Goal: Transaction & Acquisition: Purchase product/service

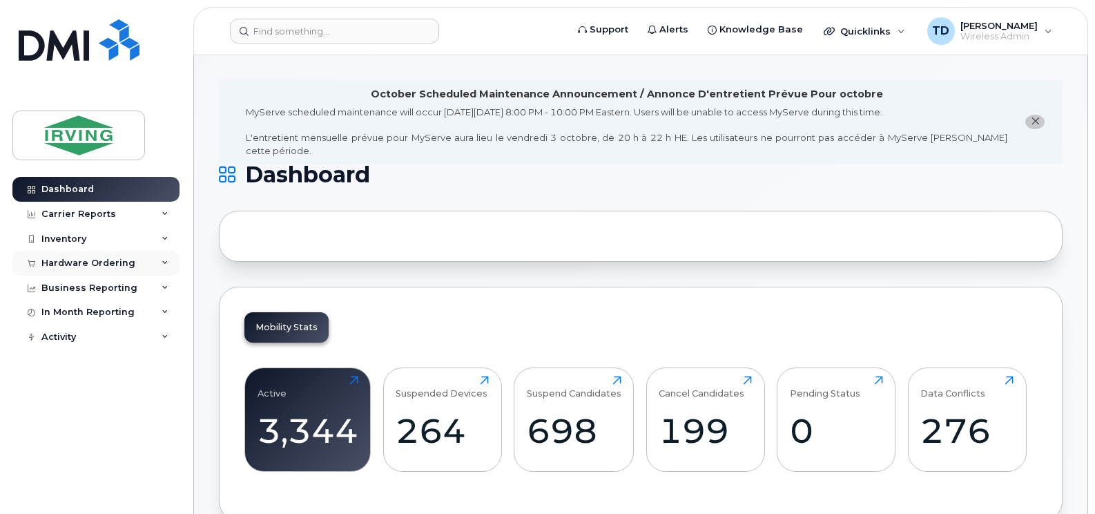
click at [162, 262] on icon at bounding box center [165, 263] width 7 height 7
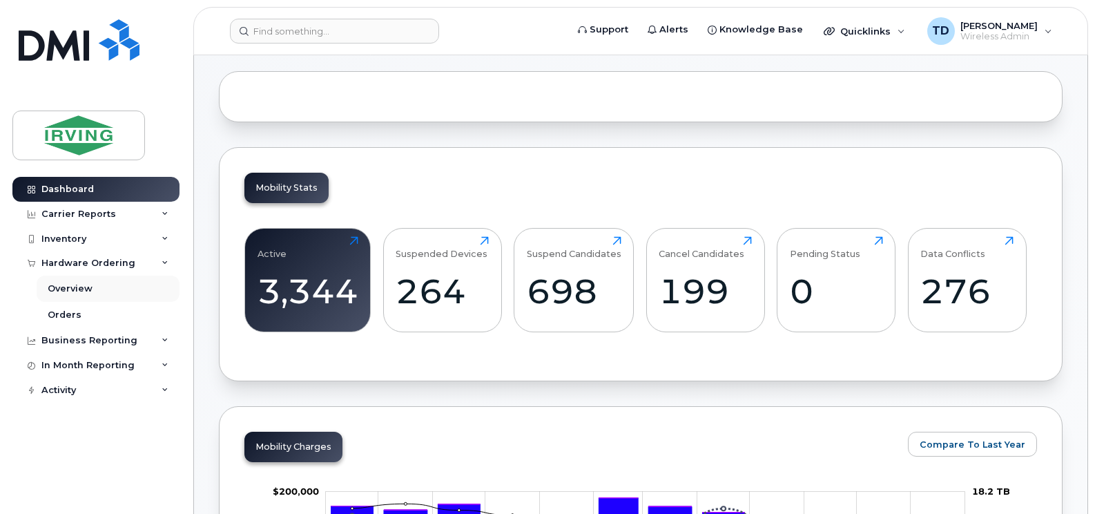
scroll to position [69, 0]
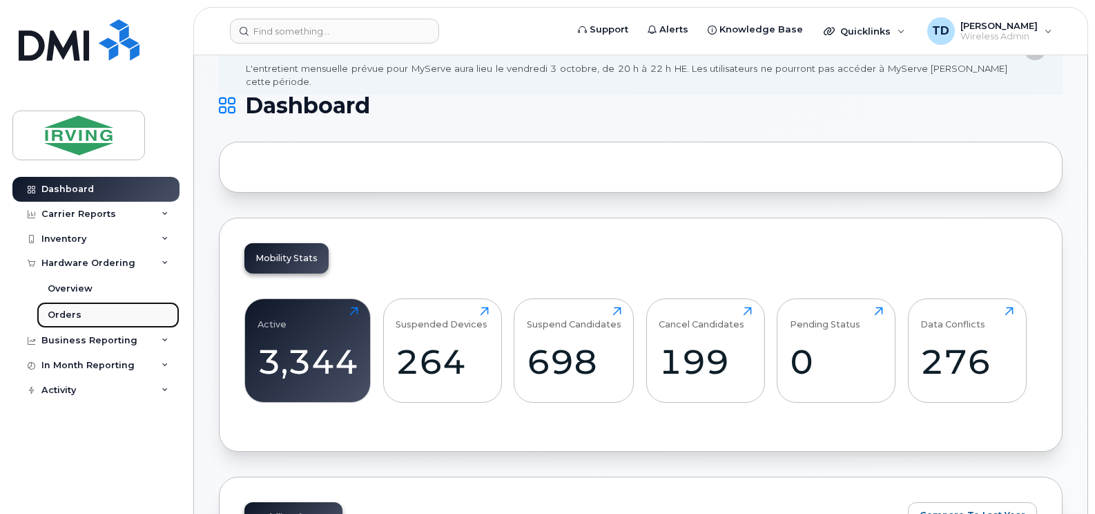
click at [68, 309] on div "Orders" at bounding box center [65, 315] width 34 height 12
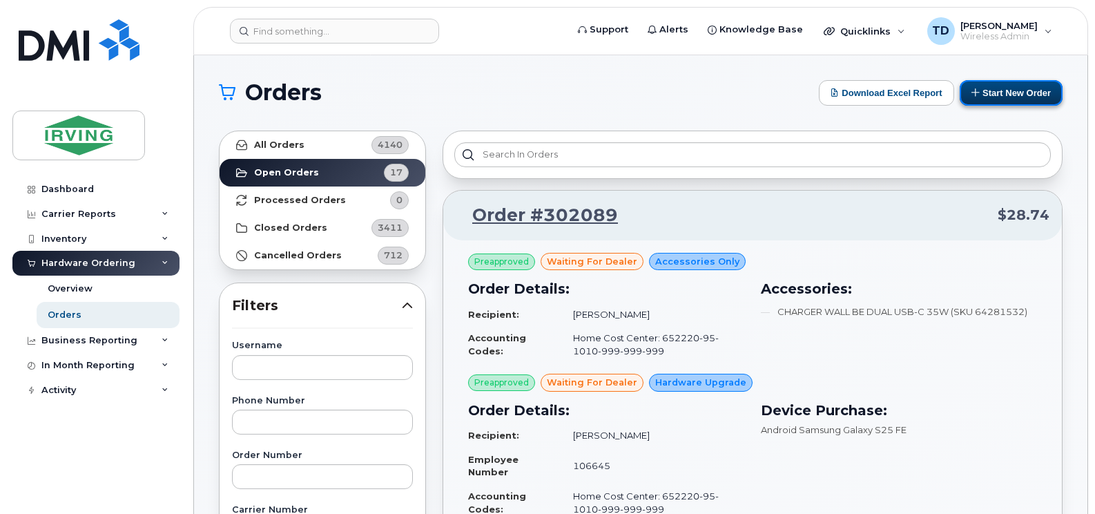
click at [1009, 91] on button "Start New Order" at bounding box center [1011, 93] width 103 height 26
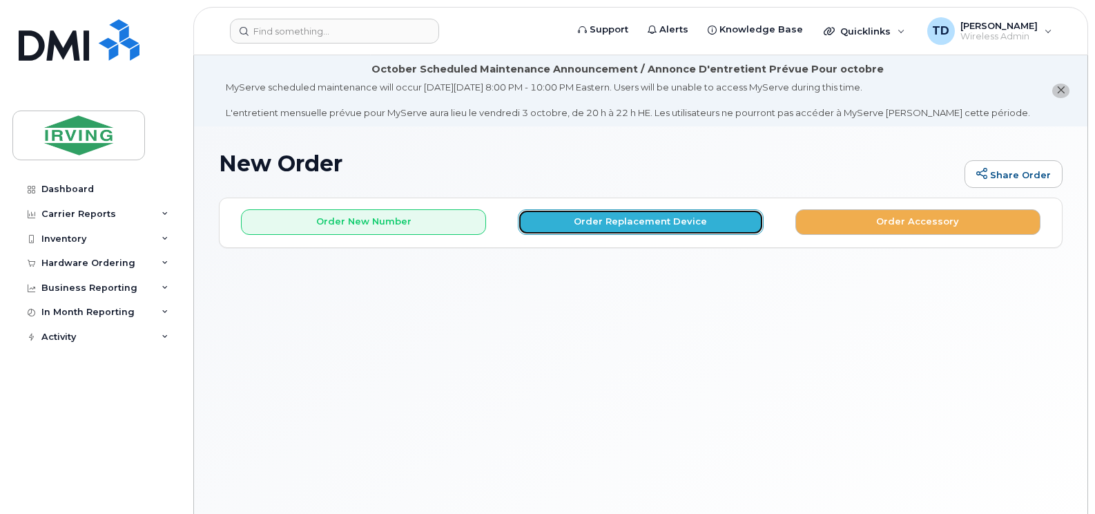
click at [637, 218] on button "Order Replacement Device" at bounding box center [640, 222] width 245 height 26
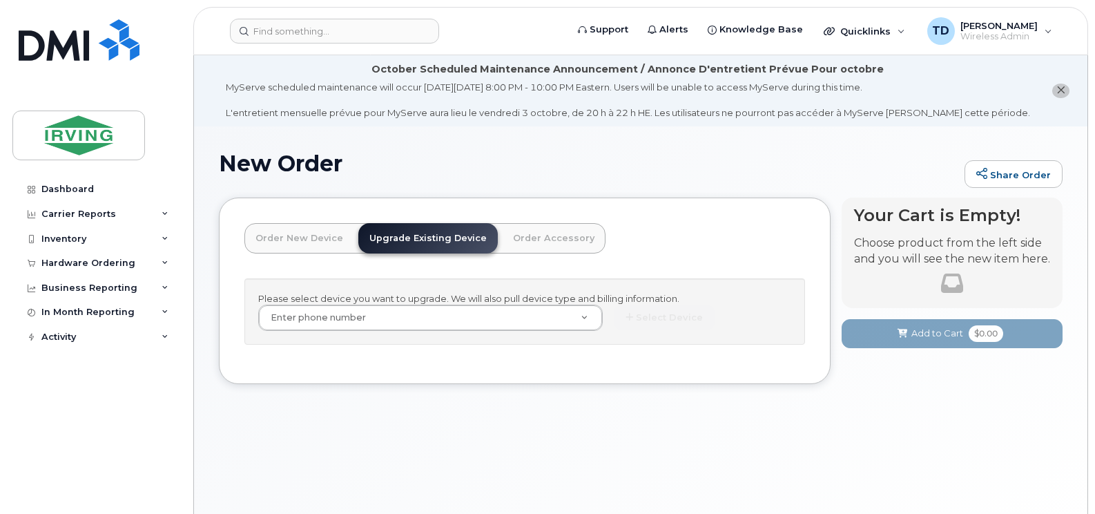
click at [284, 232] on link "Order New Device" at bounding box center [299, 238] width 110 height 30
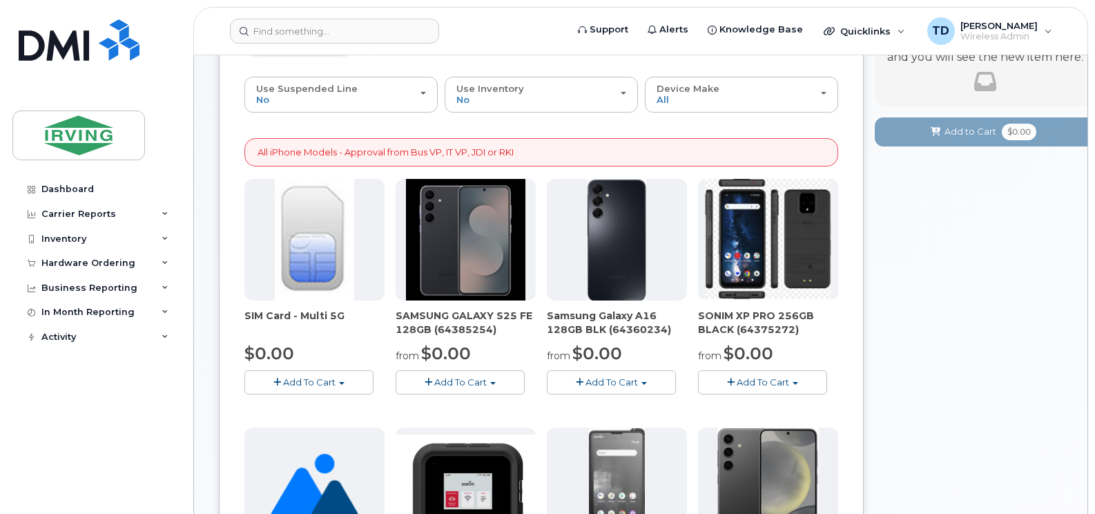
scroll to position [207, 0]
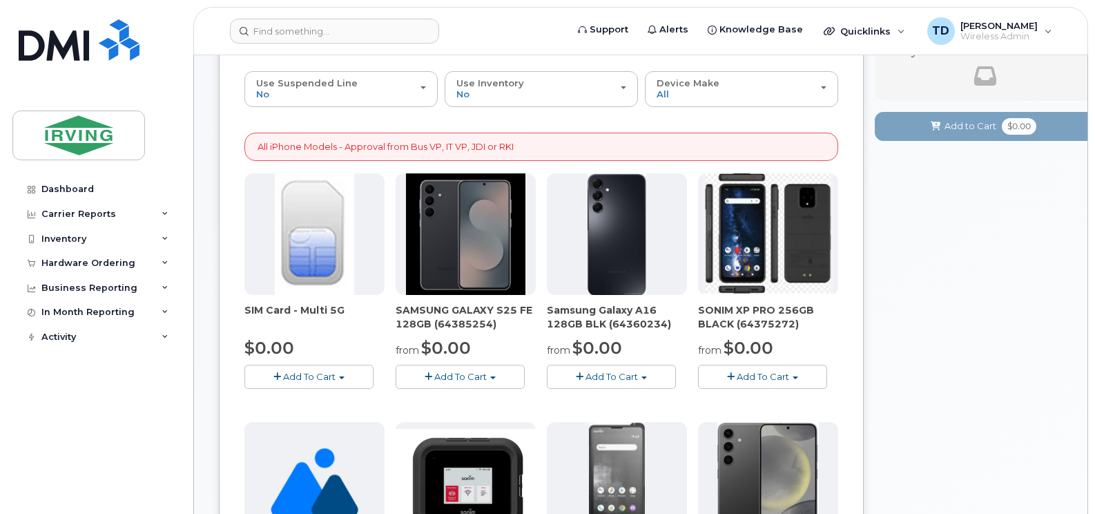
click at [465, 325] on span "SAMSUNG GALAXY S25 FE 128GB (64385254)" at bounding box center [466, 317] width 140 height 28
copy span "64385254"
